Goal: Transaction & Acquisition: Purchase product/service

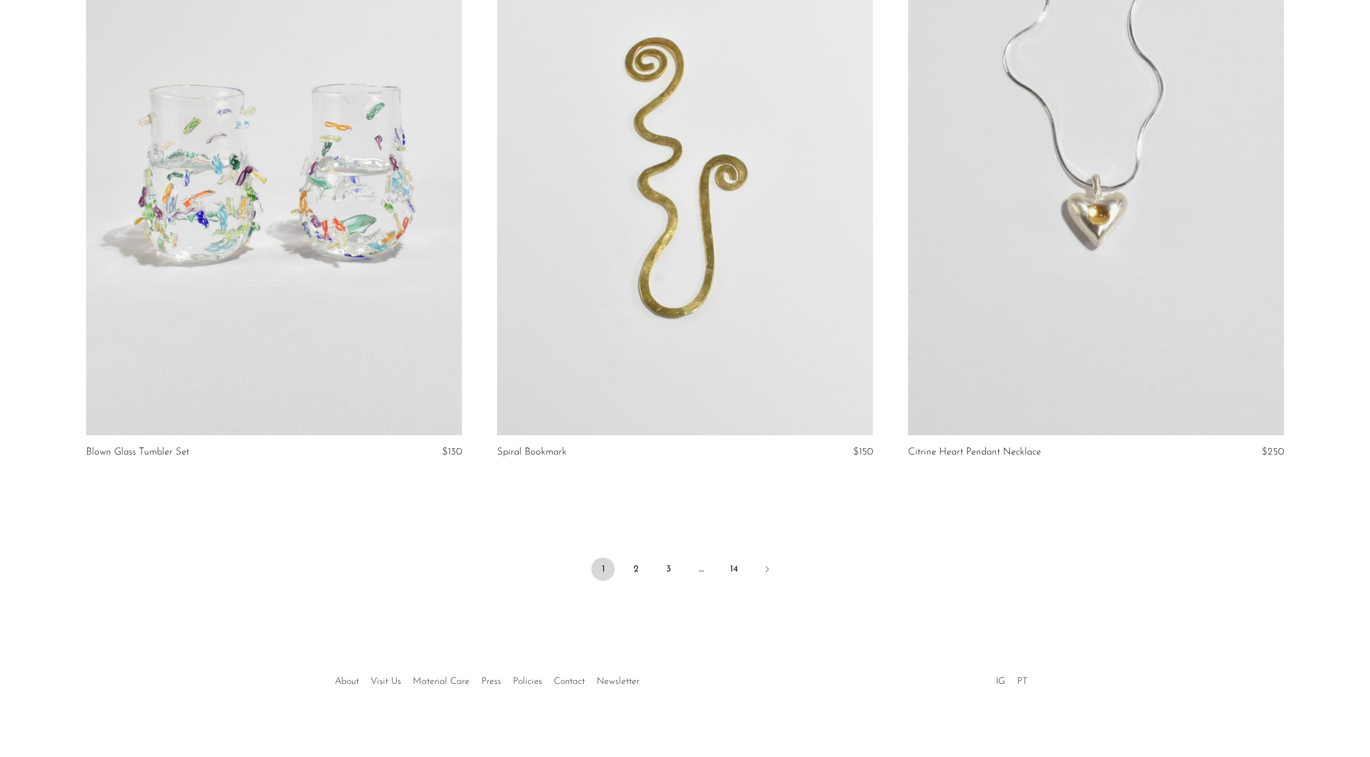
scroll to position [6552, 0]
click at [636, 568] on link "2" at bounding box center [635, 570] width 23 height 23
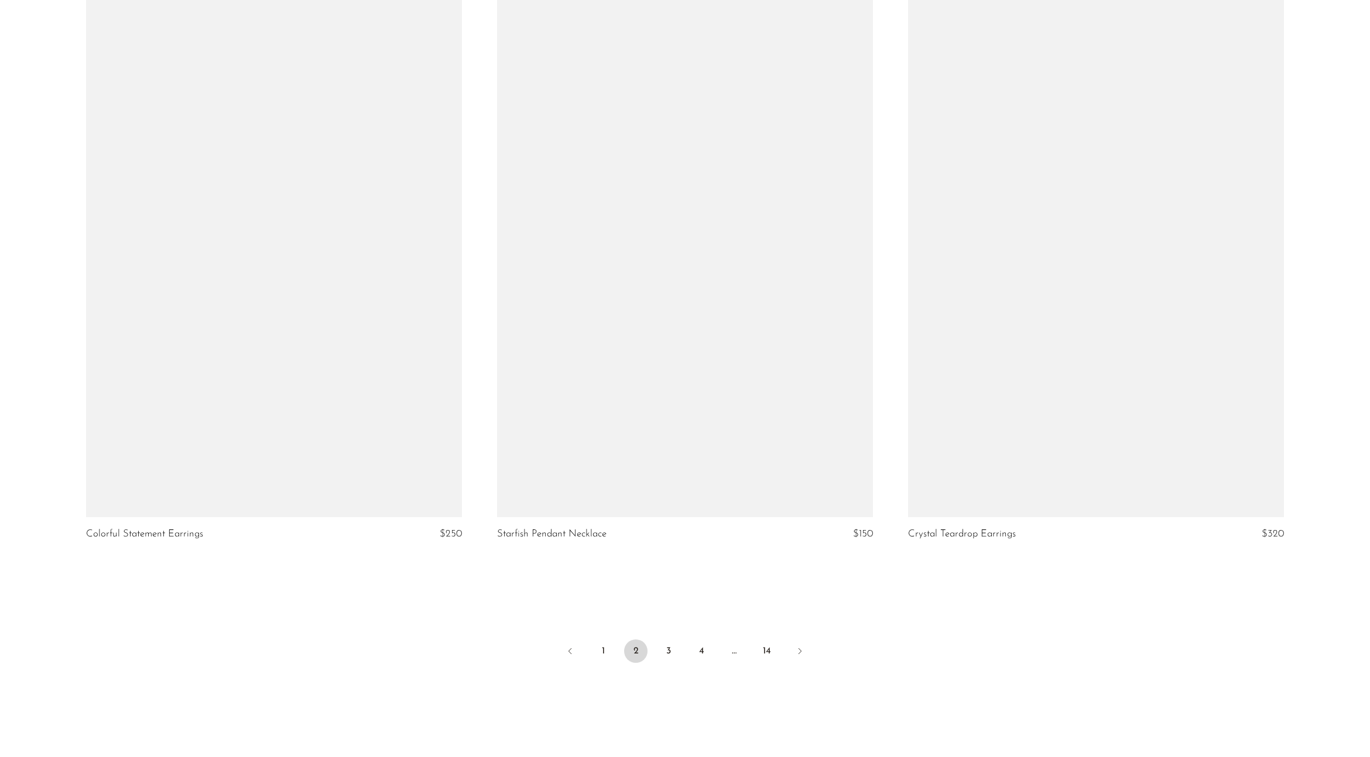
scroll to position [6472, 0]
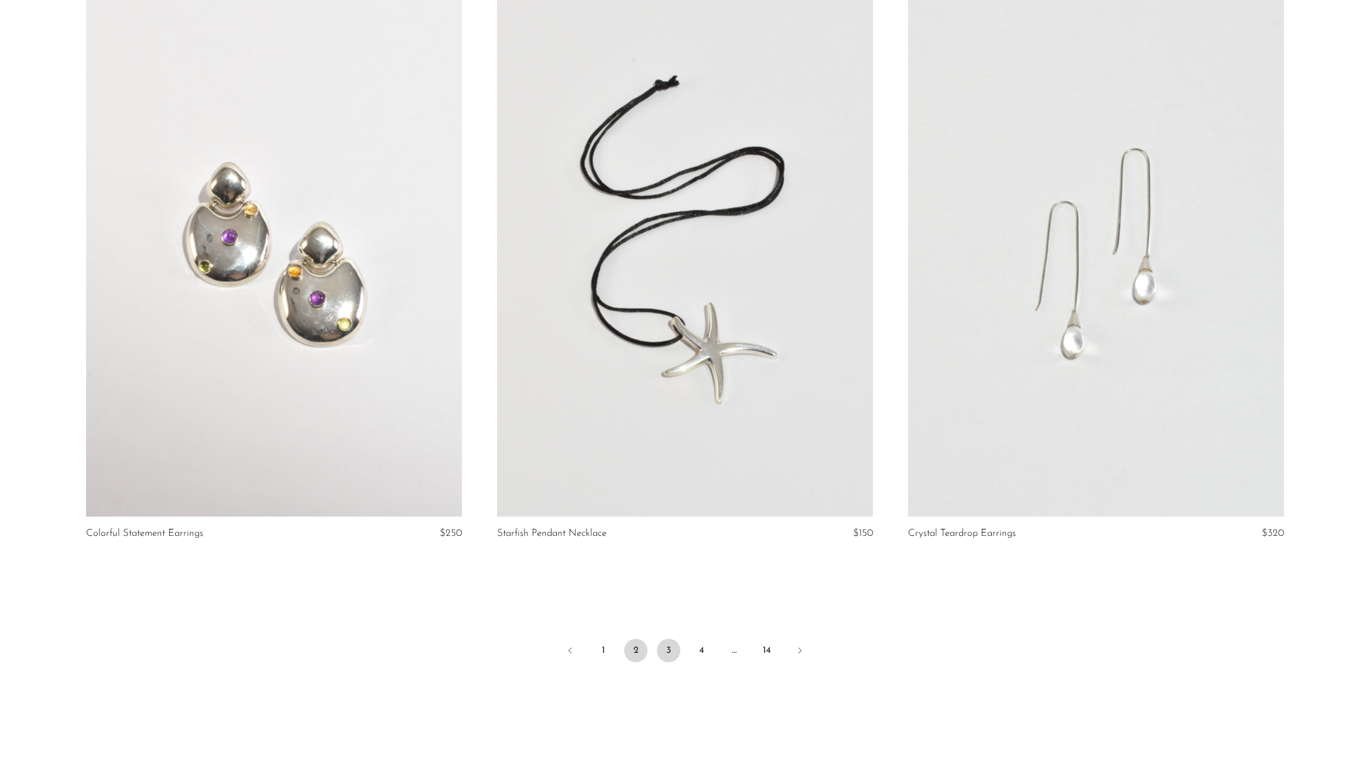
click at [670, 648] on link "3" at bounding box center [668, 650] width 23 height 23
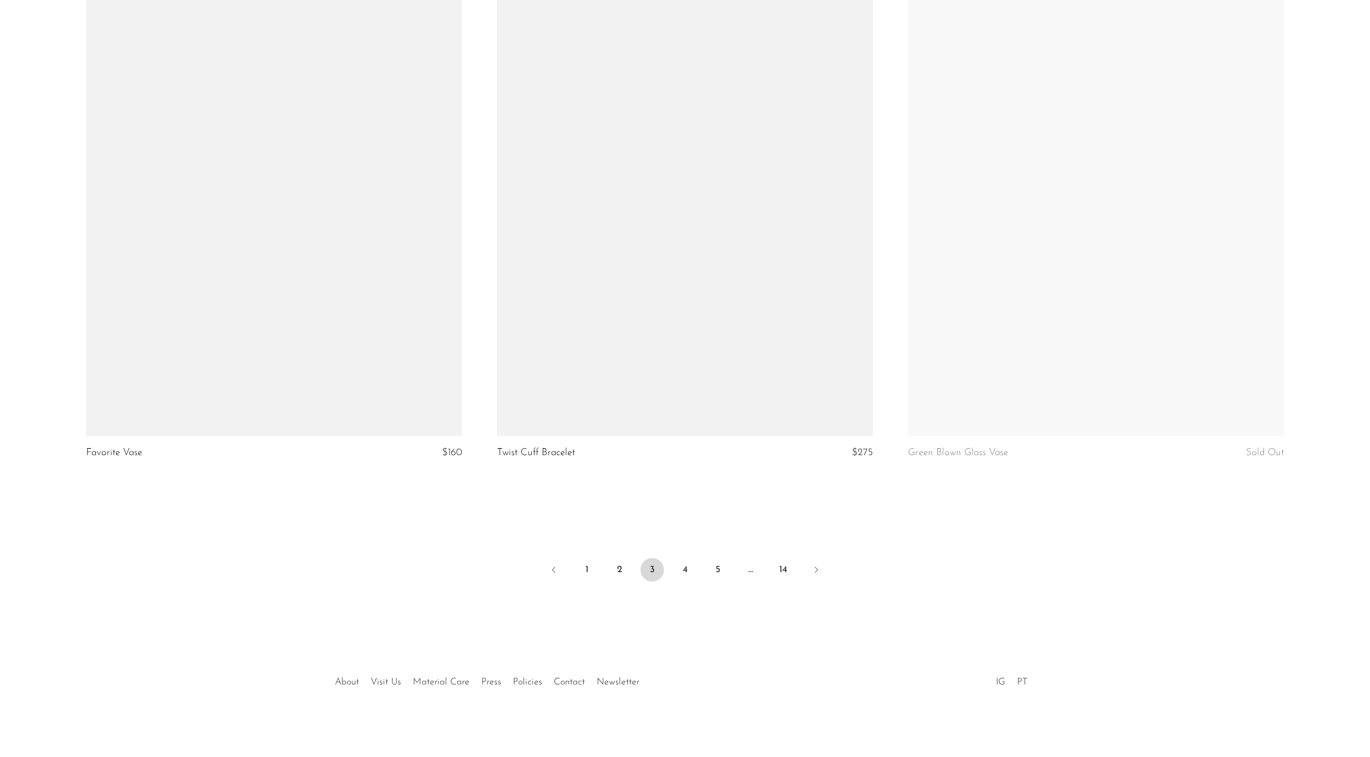
scroll to position [6552, 0]
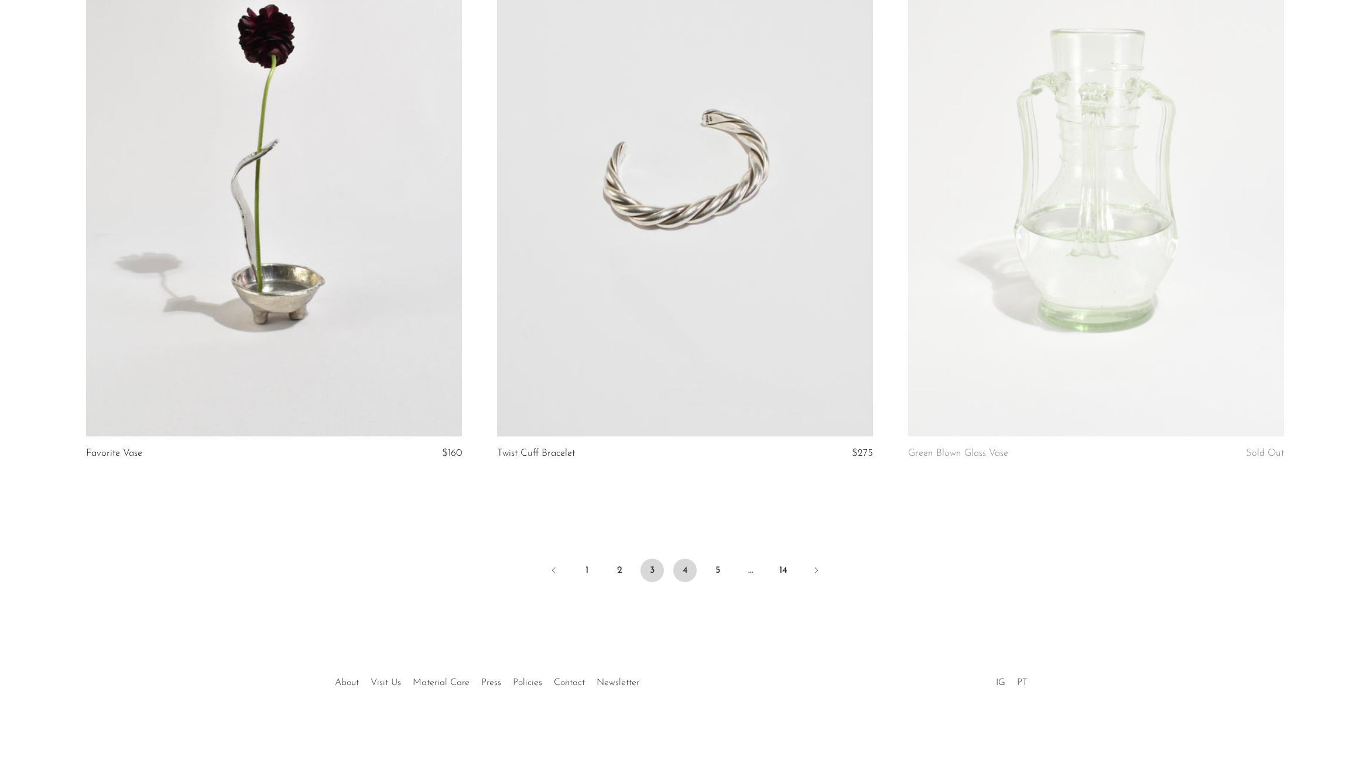
click at [687, 567] on link "4" at bounding box center [684, 570] width 23 height 23
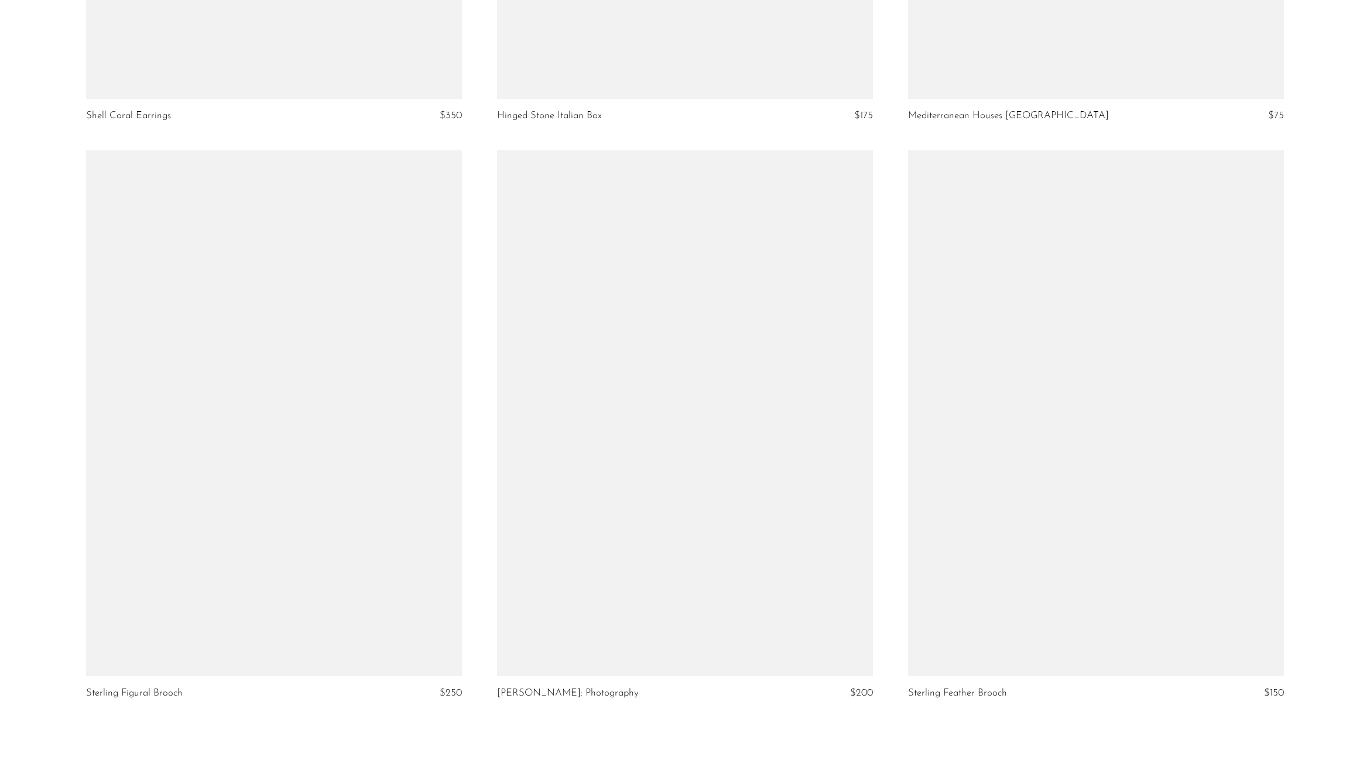
scroll to position [6455, 0]
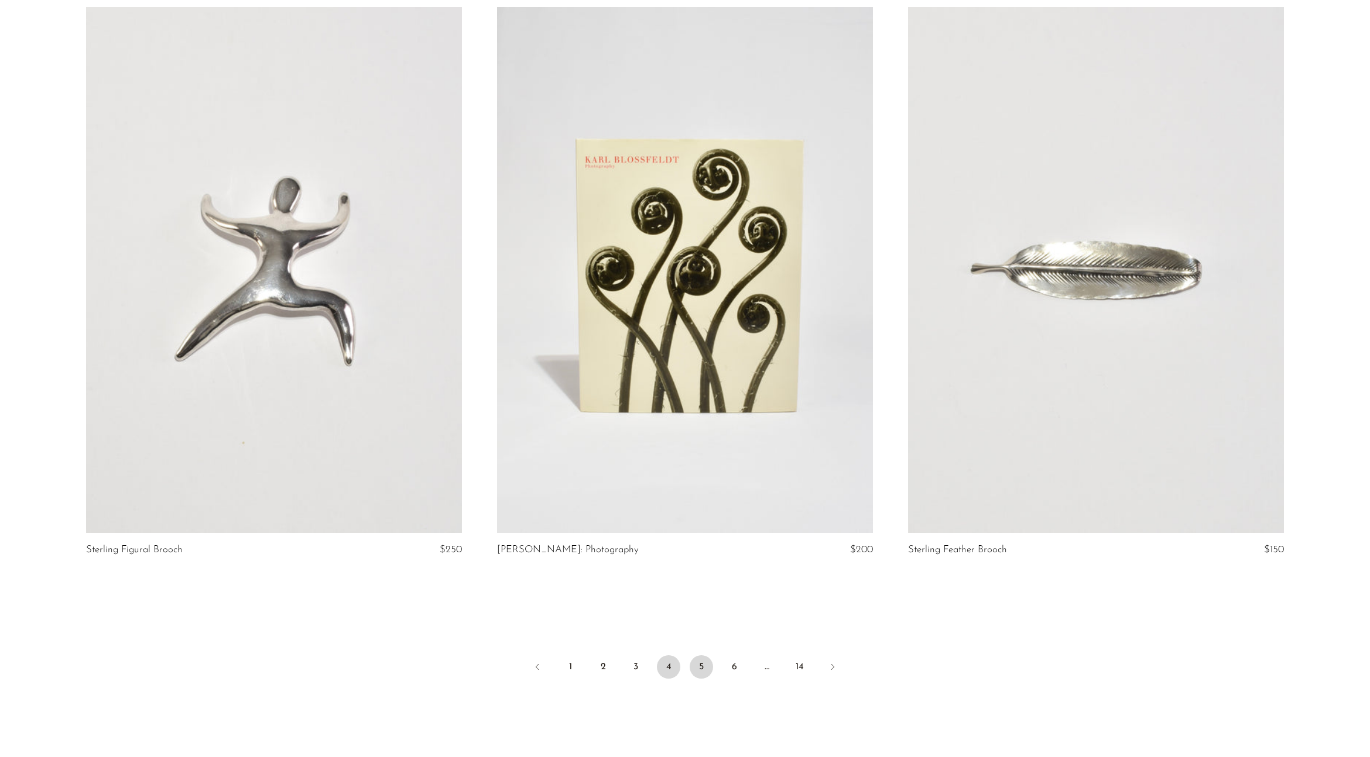
click at [707, 668] on link "5" at bounding box center [700, 666] width 23 height 23
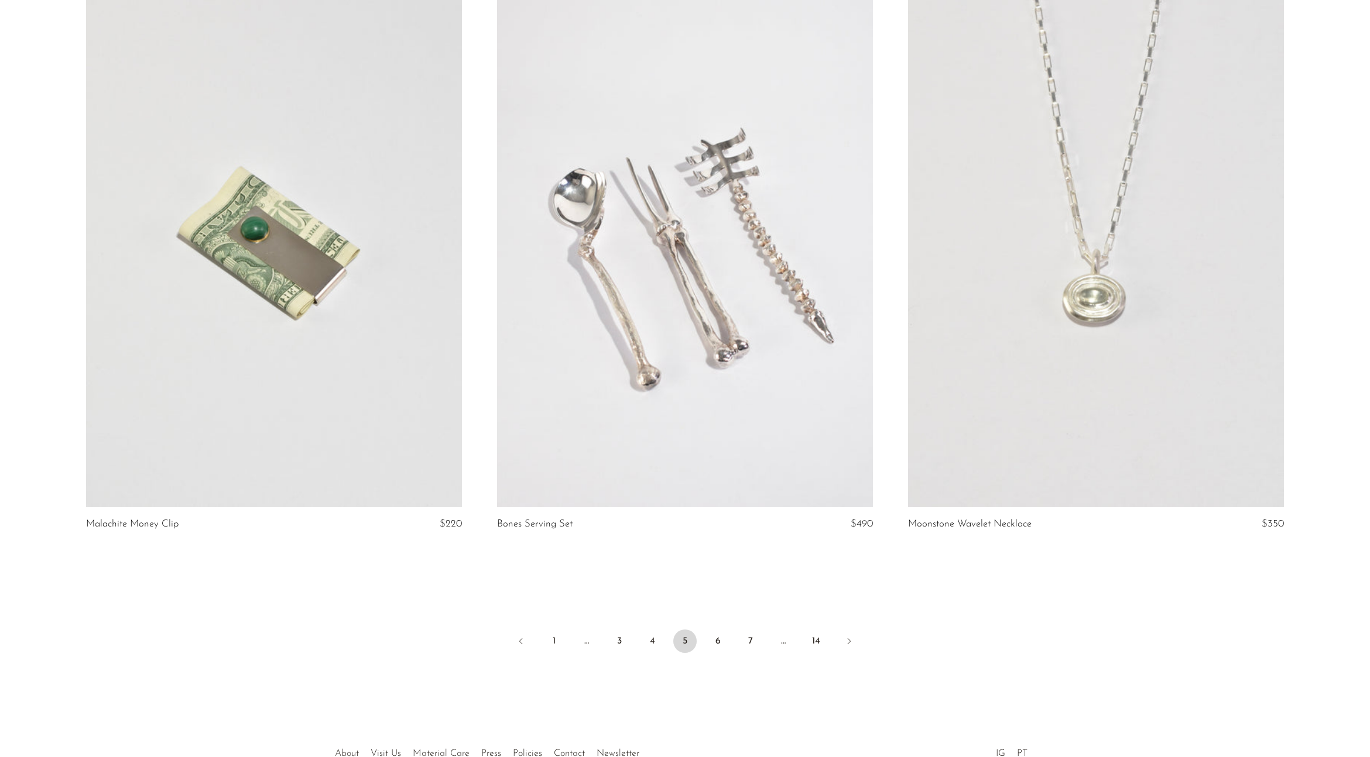
scroll to position [6495, 0]
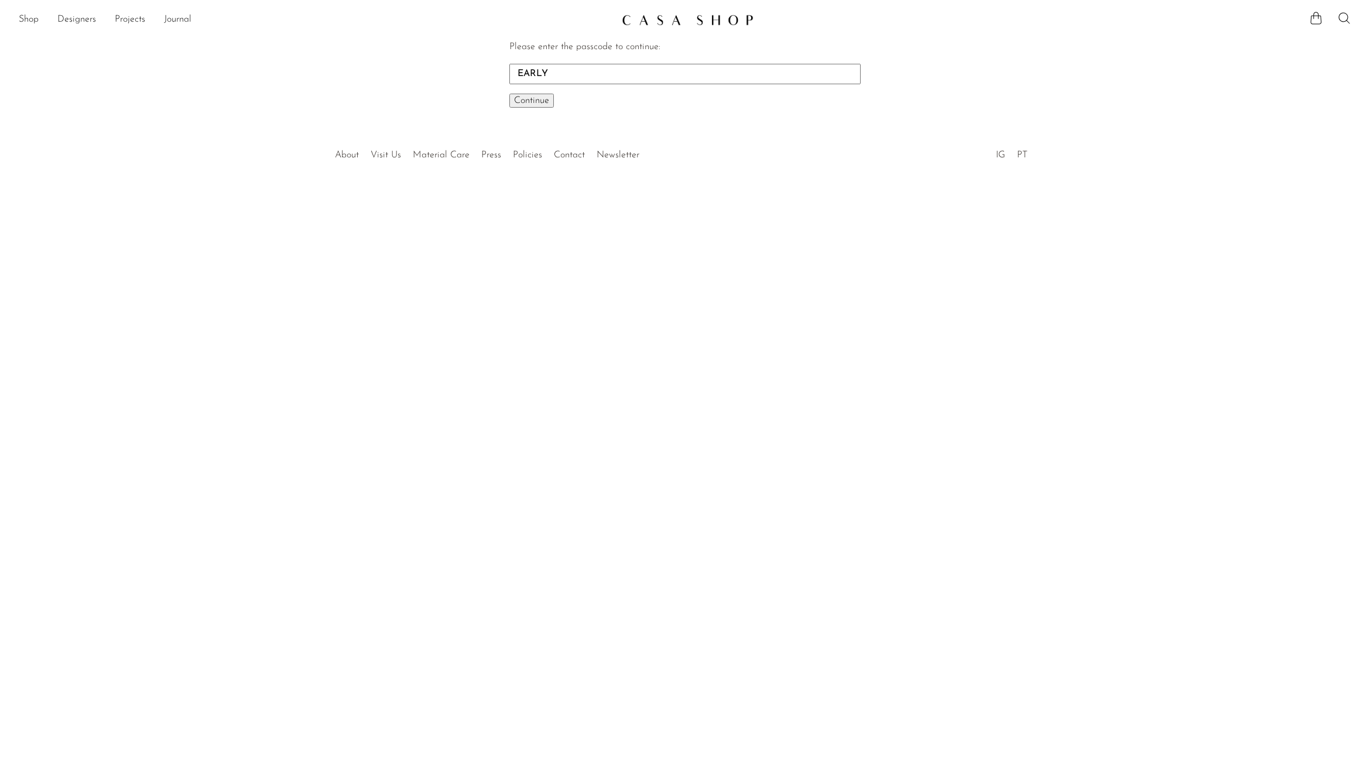
type input "EARLY"
click at [531, 100] on button "Continue One moment..." at bounding box center [531, 101] width 44 height 14
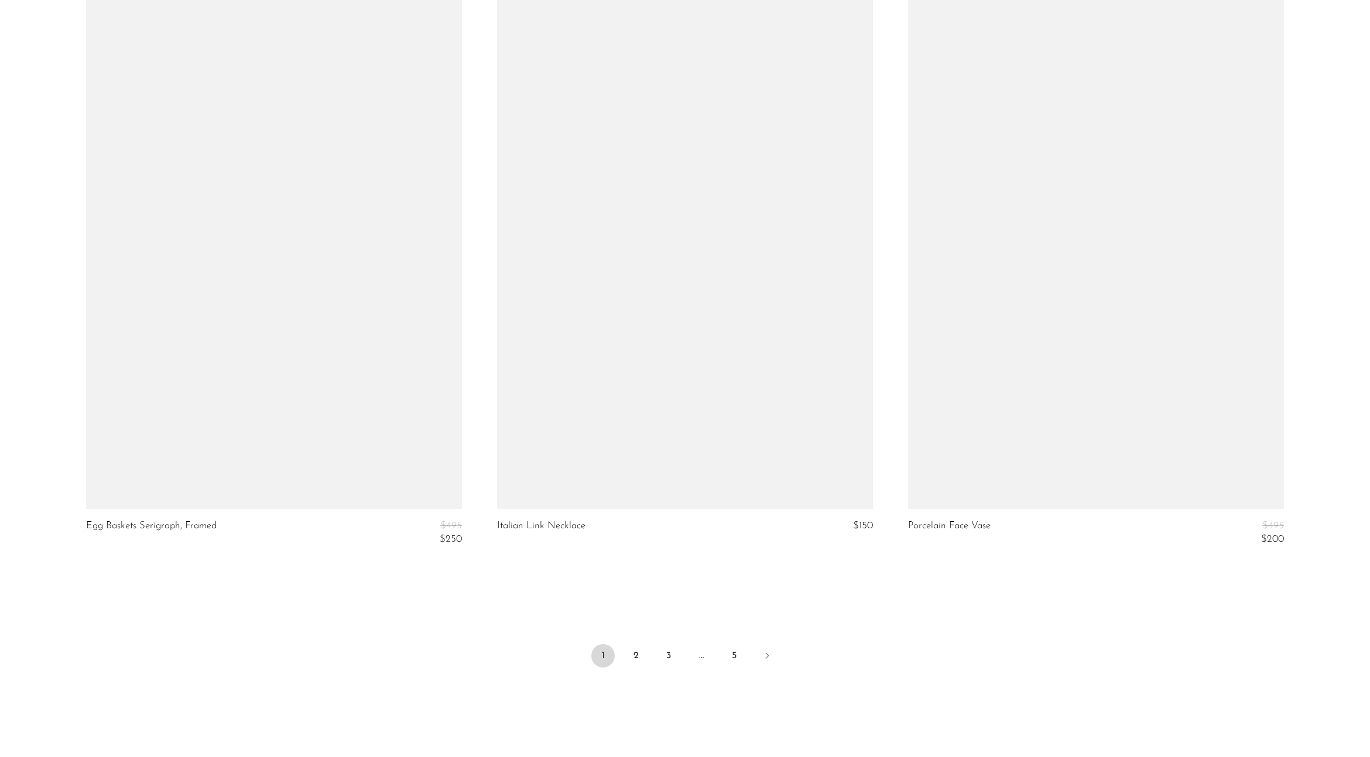
scroll to position [6597, 0]
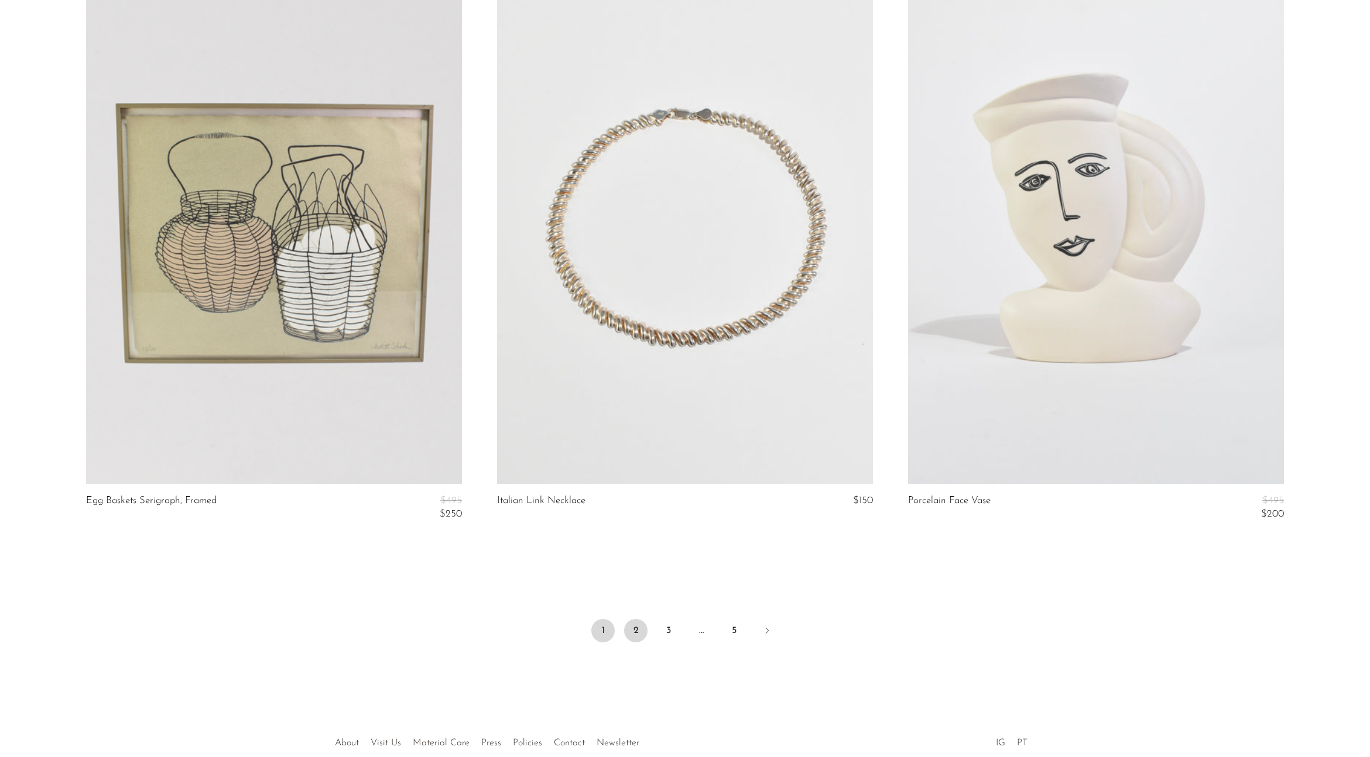
click at [633, 624] on link "2" at bounding box center [635, 630] width 23 height 23
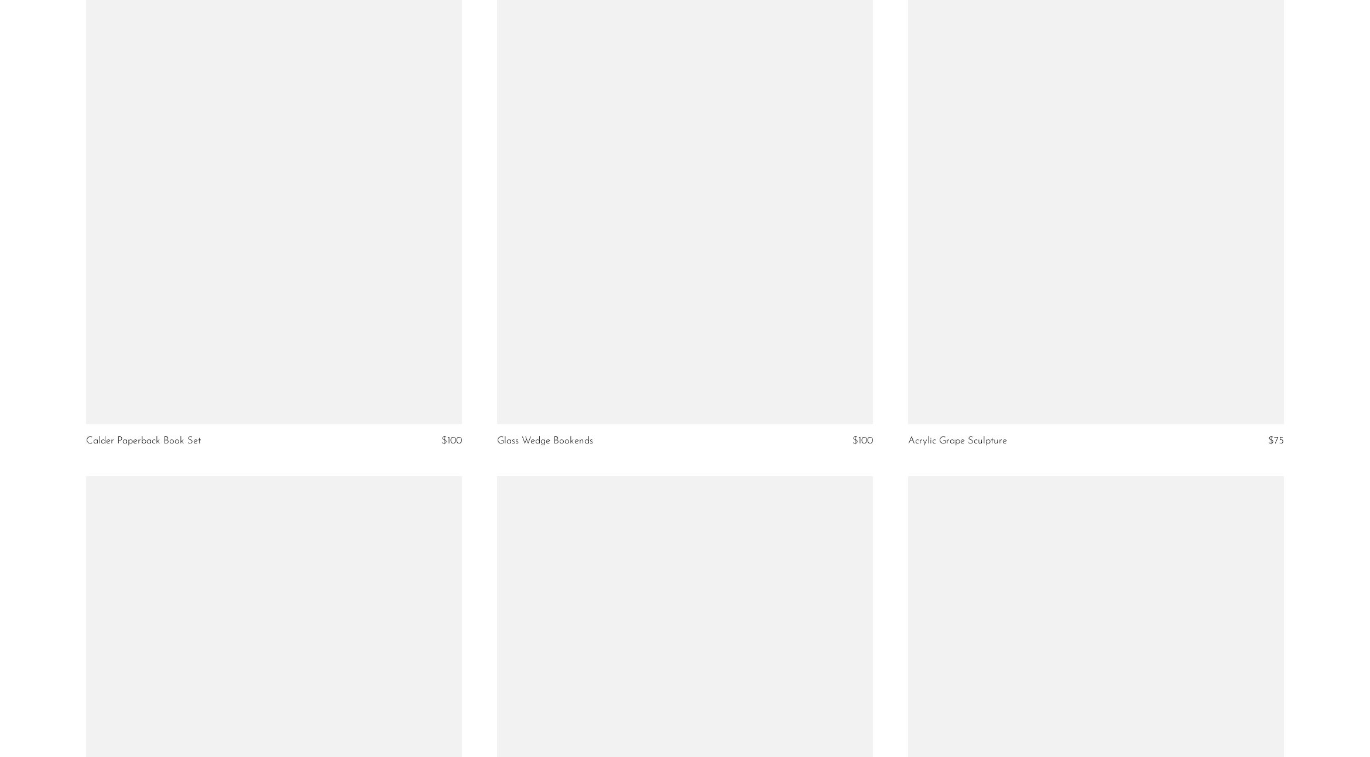
scroll to position [6565, 0]
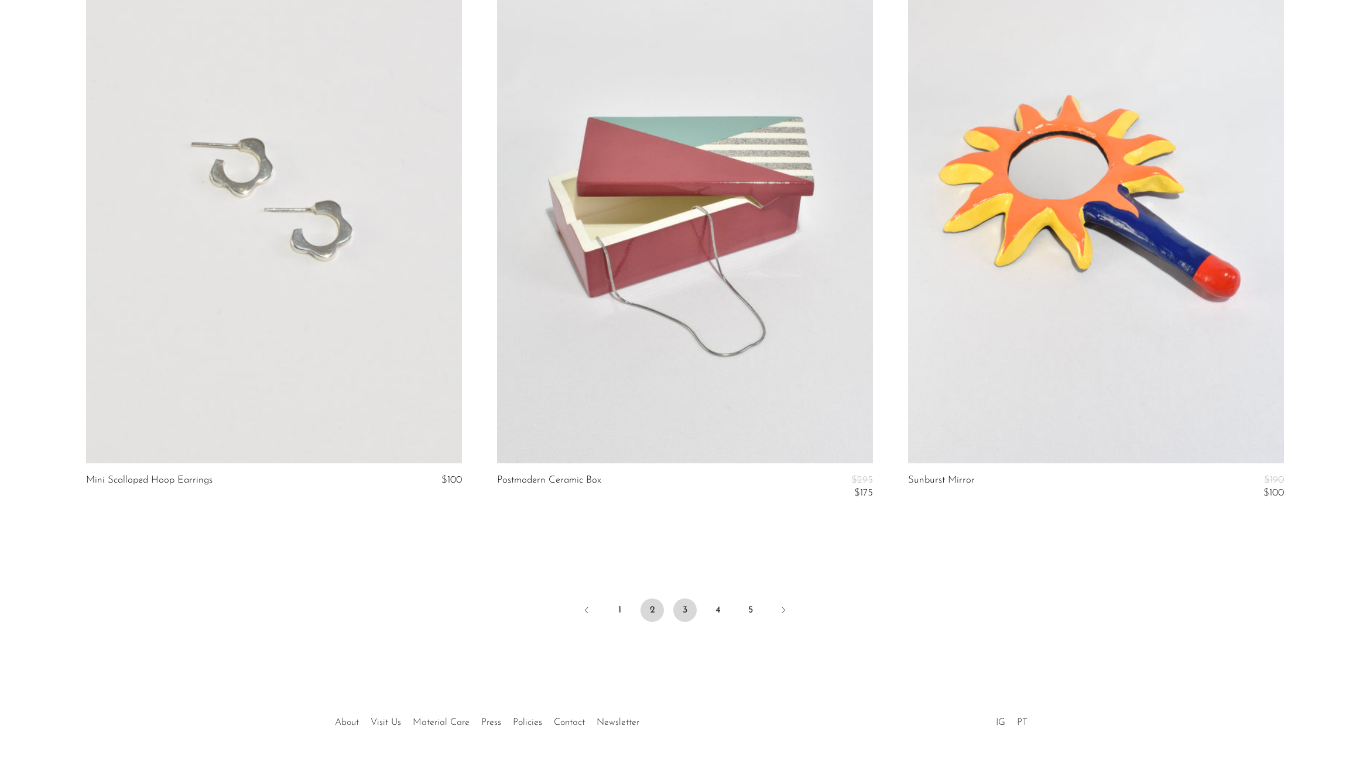
click at [682, 601] on link "3" at bounding box center [684, 610] width 23 height 23
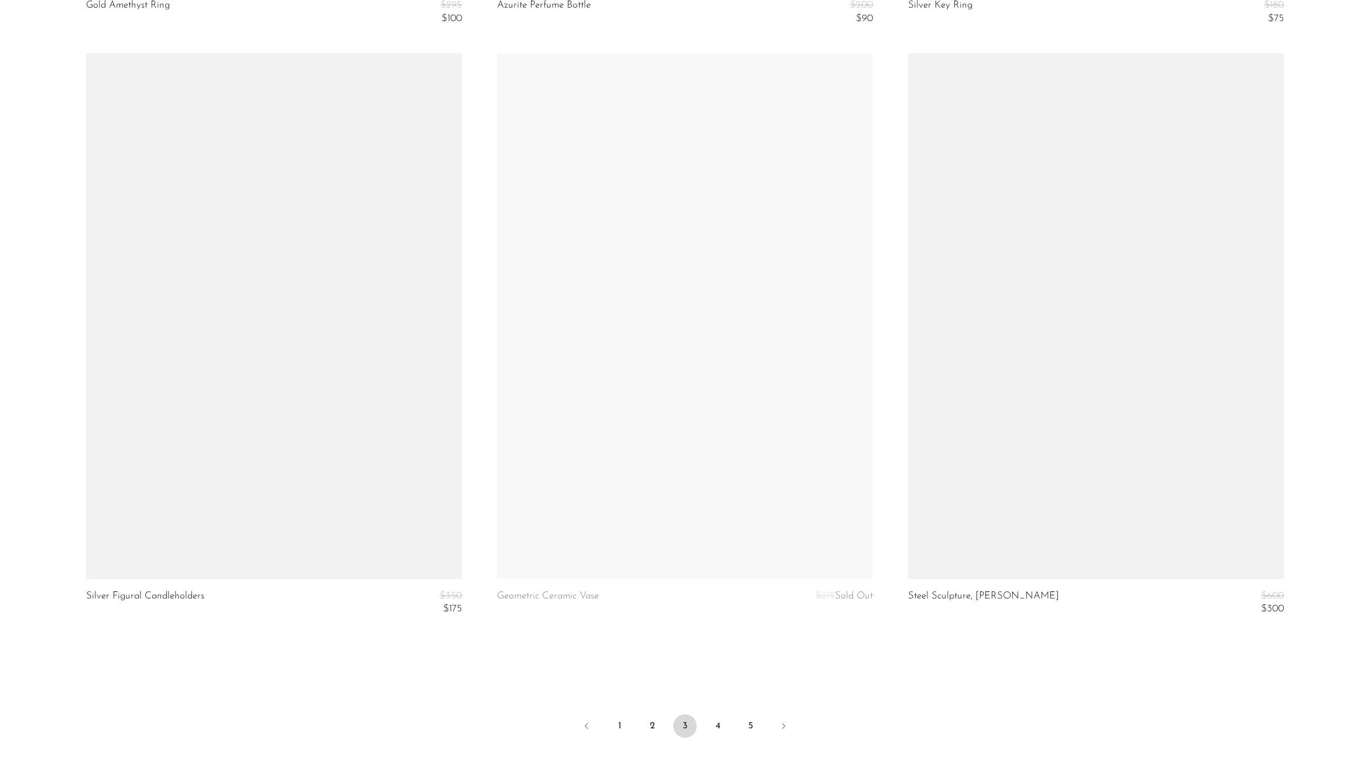
scroll to position [6642, 0]
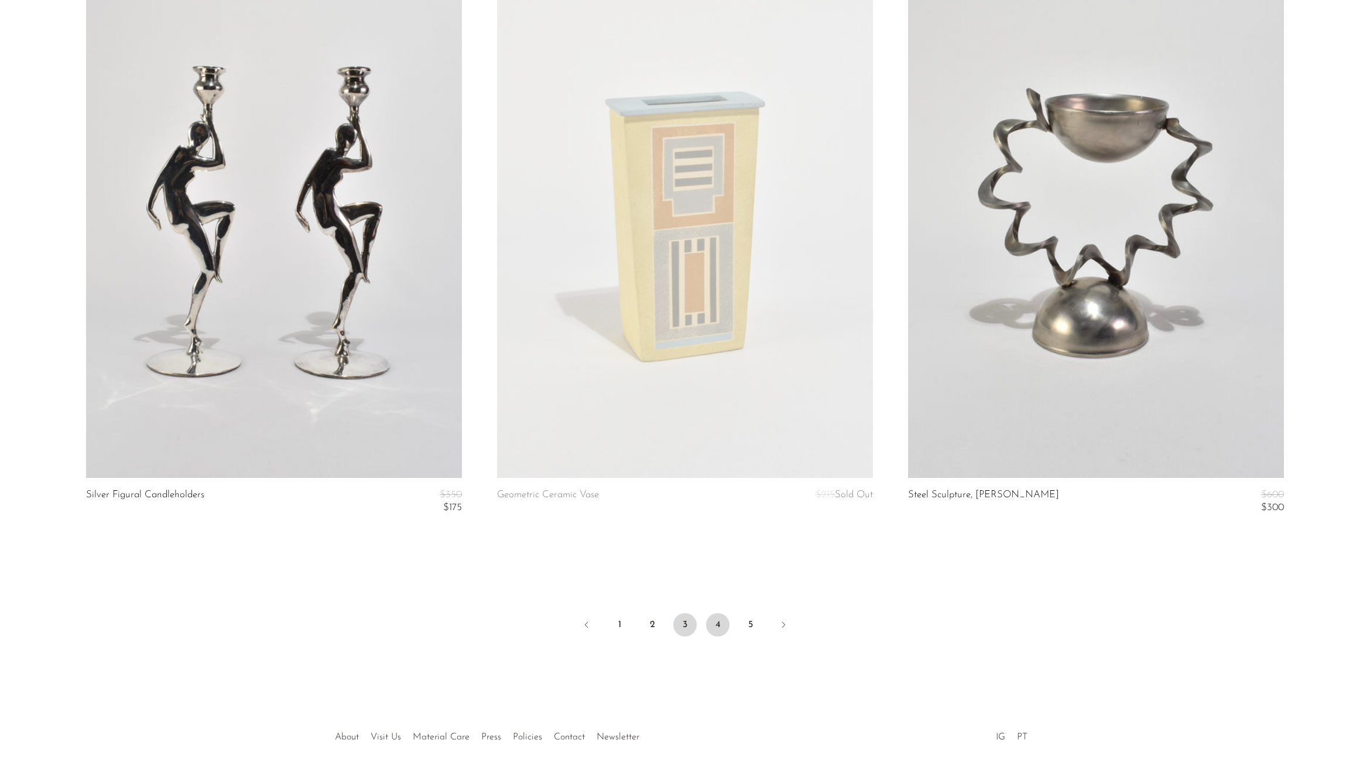
click at [716, 616] on link "4" at bounding box center [717, 624] width 23 height 23
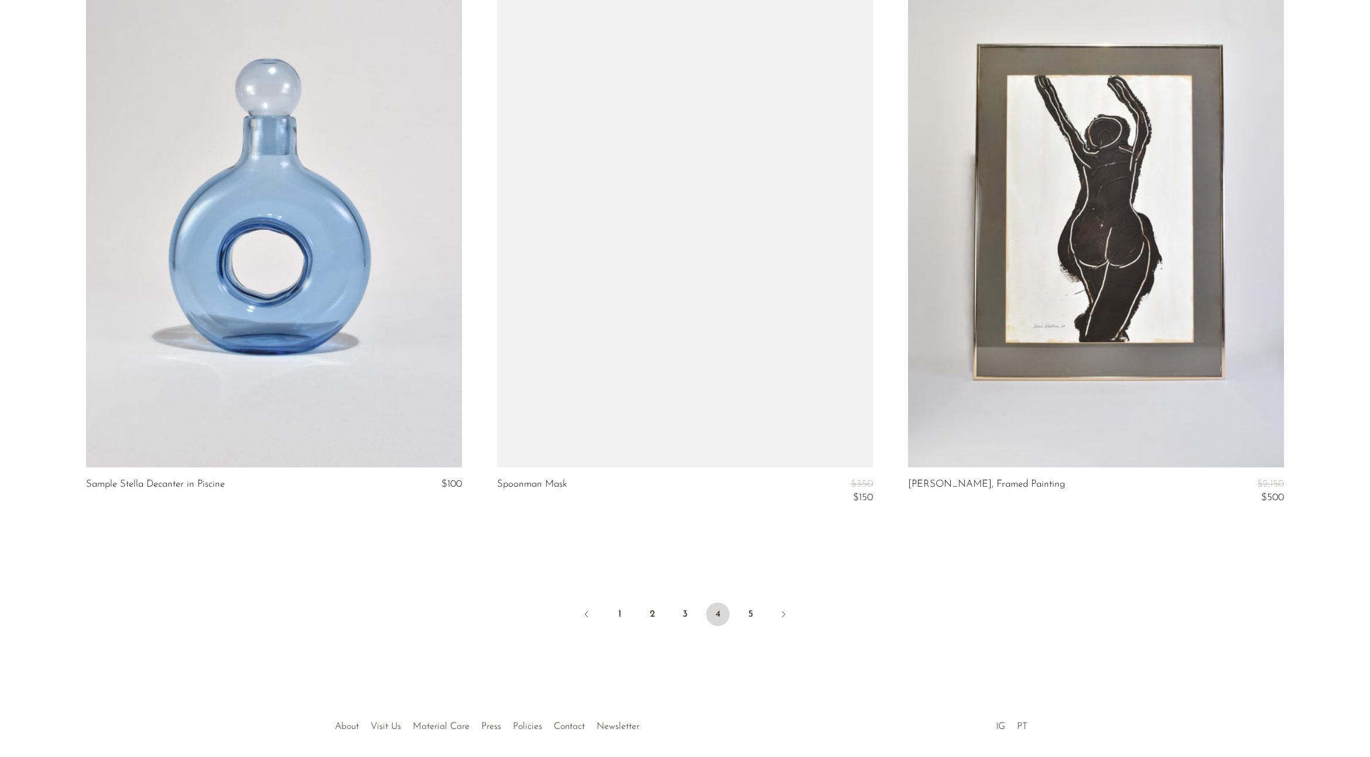
scroll to position [6707, 0]
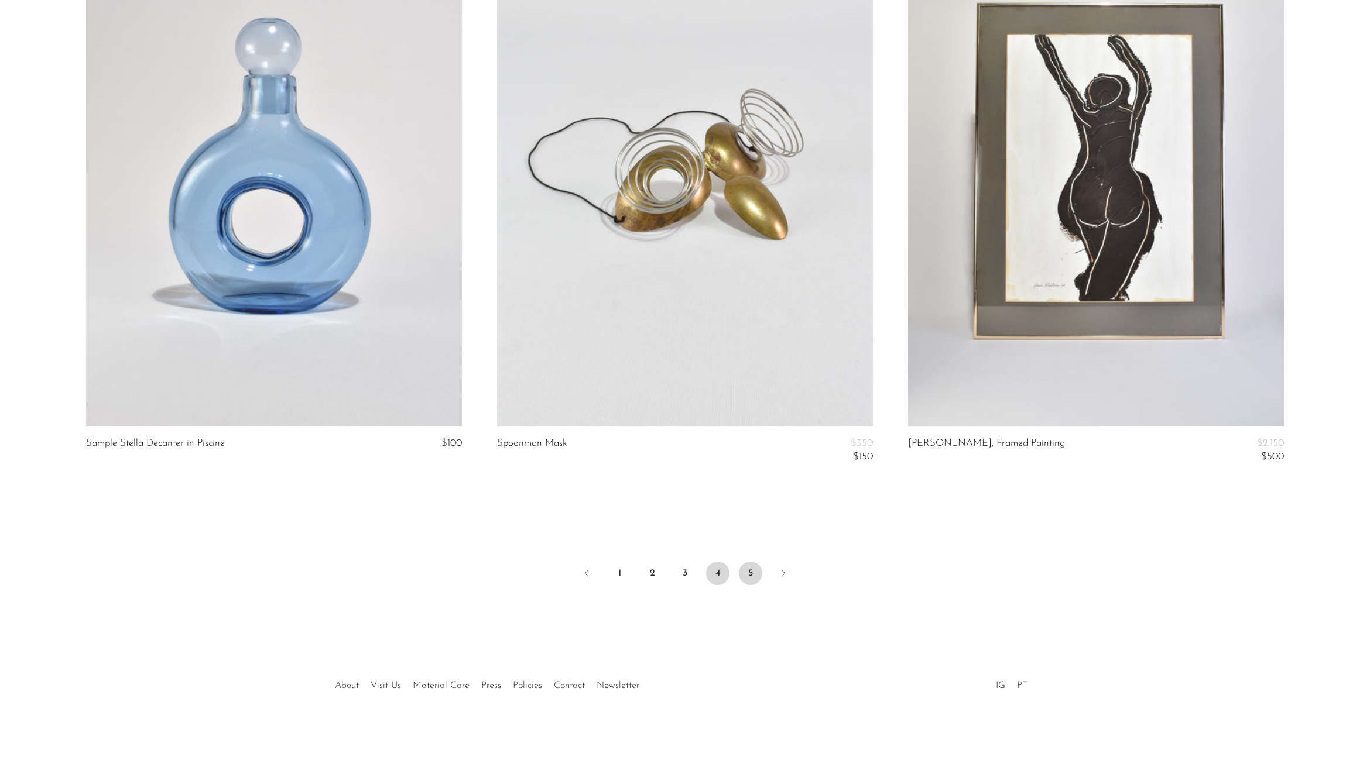
click at [749, 566] on link "5" at bounding box center [750, 573] width 23 height 23
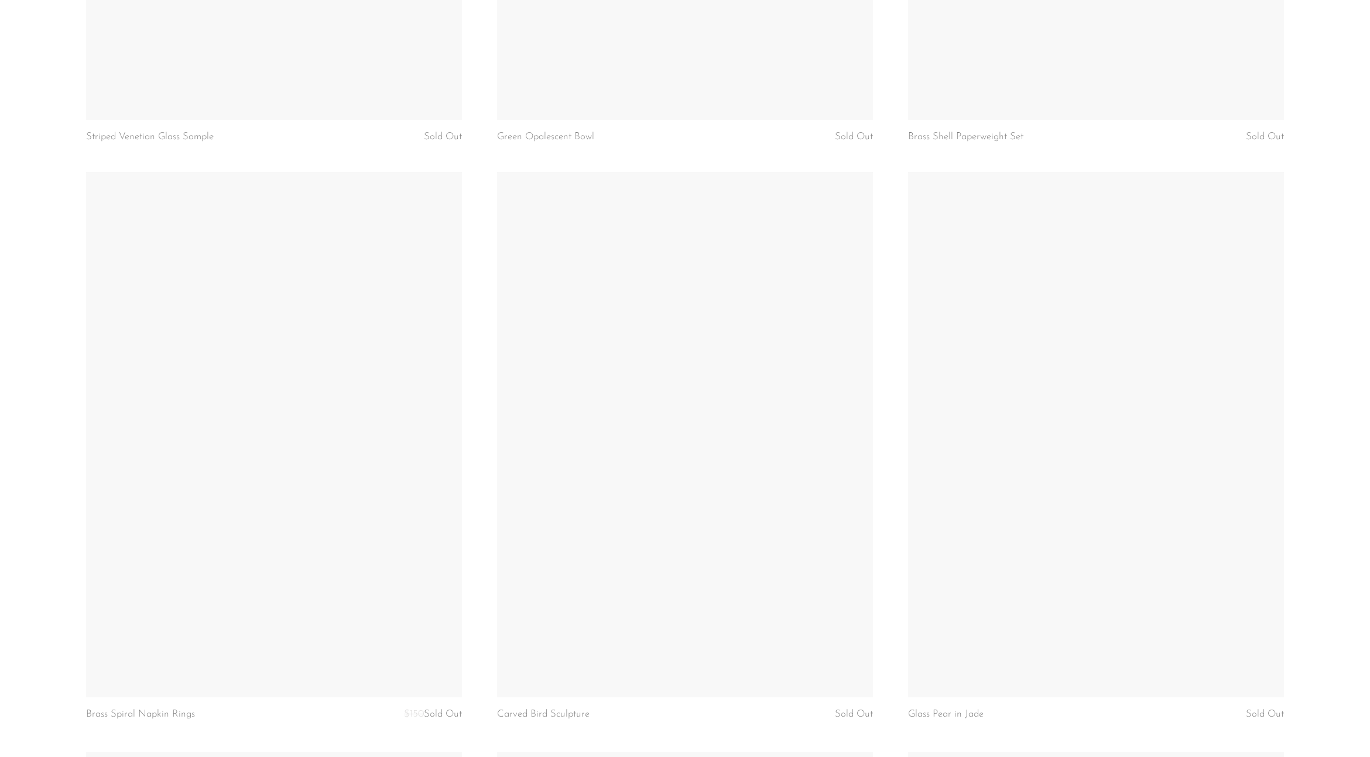
scroll to position [4538, 0]
